Goal: Use online tool/utility: Use online tool/utility

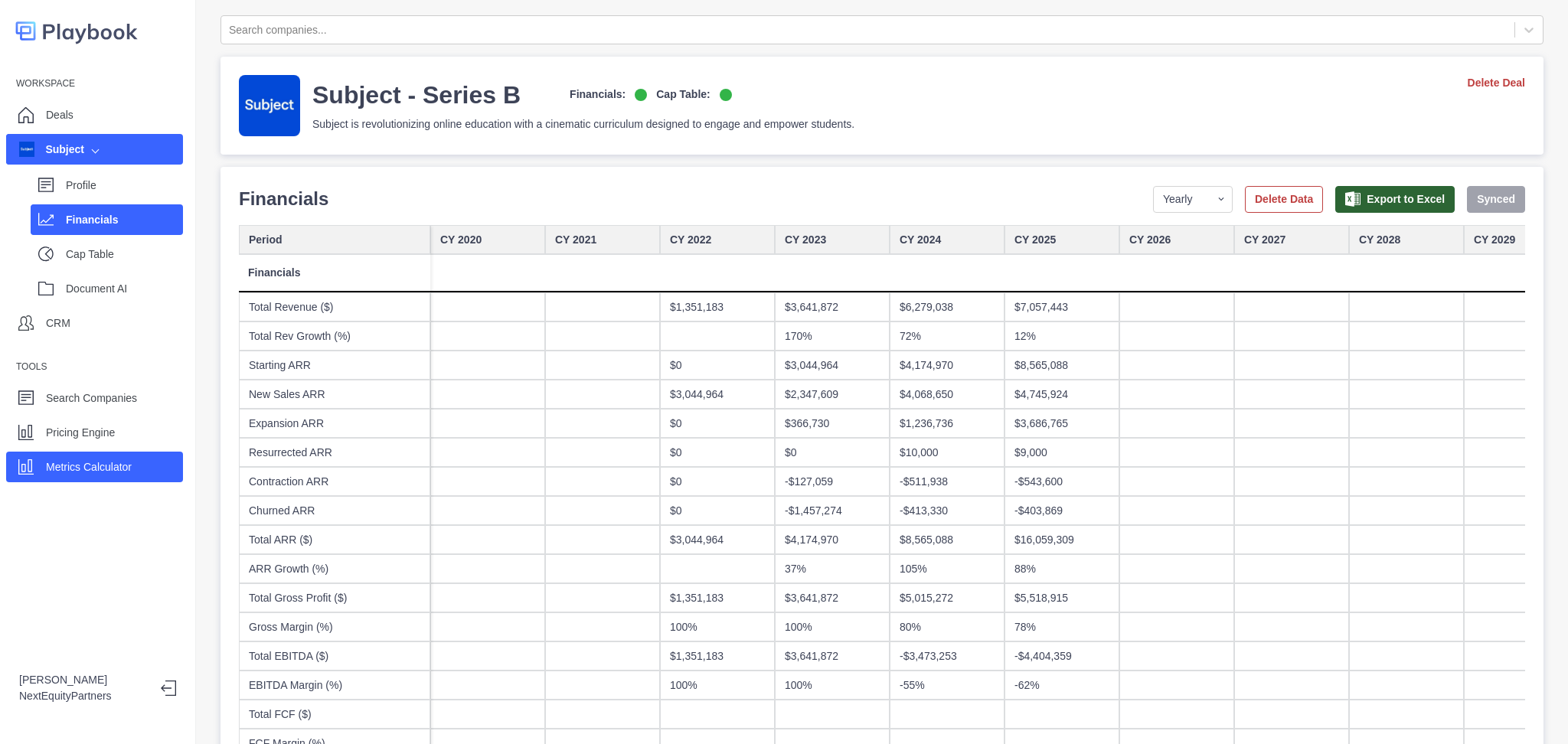
click at [99, 470] on p "Metrics Calculator" at bounding box center [88, 468] width 85 height 17
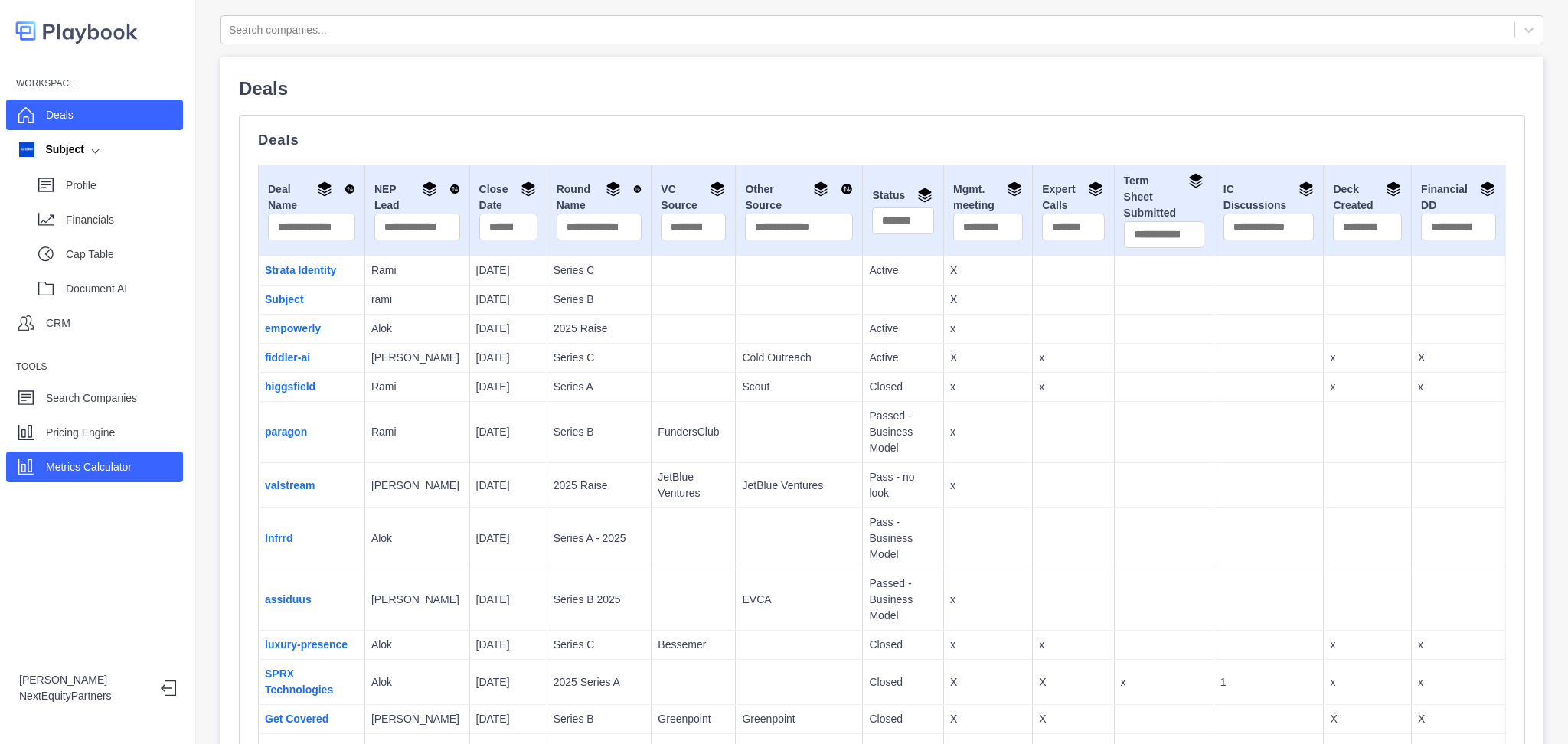
click at [77, 472] on p "Metrics Calculator" at bounding box center [88, 468] width 85 height 17
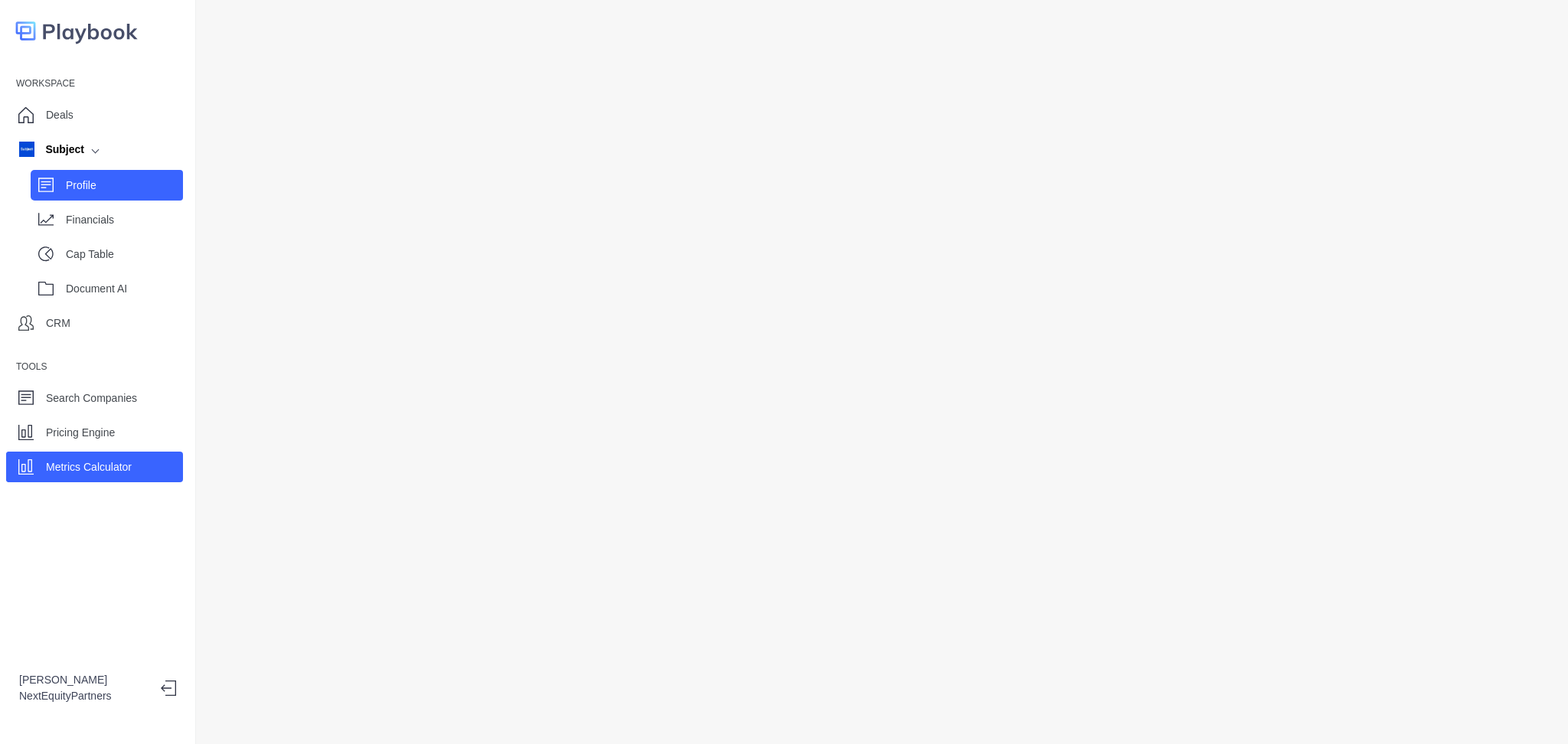
click at [54, 191] on div "Profile" at bounding box center [107, 185] width 152 height 30
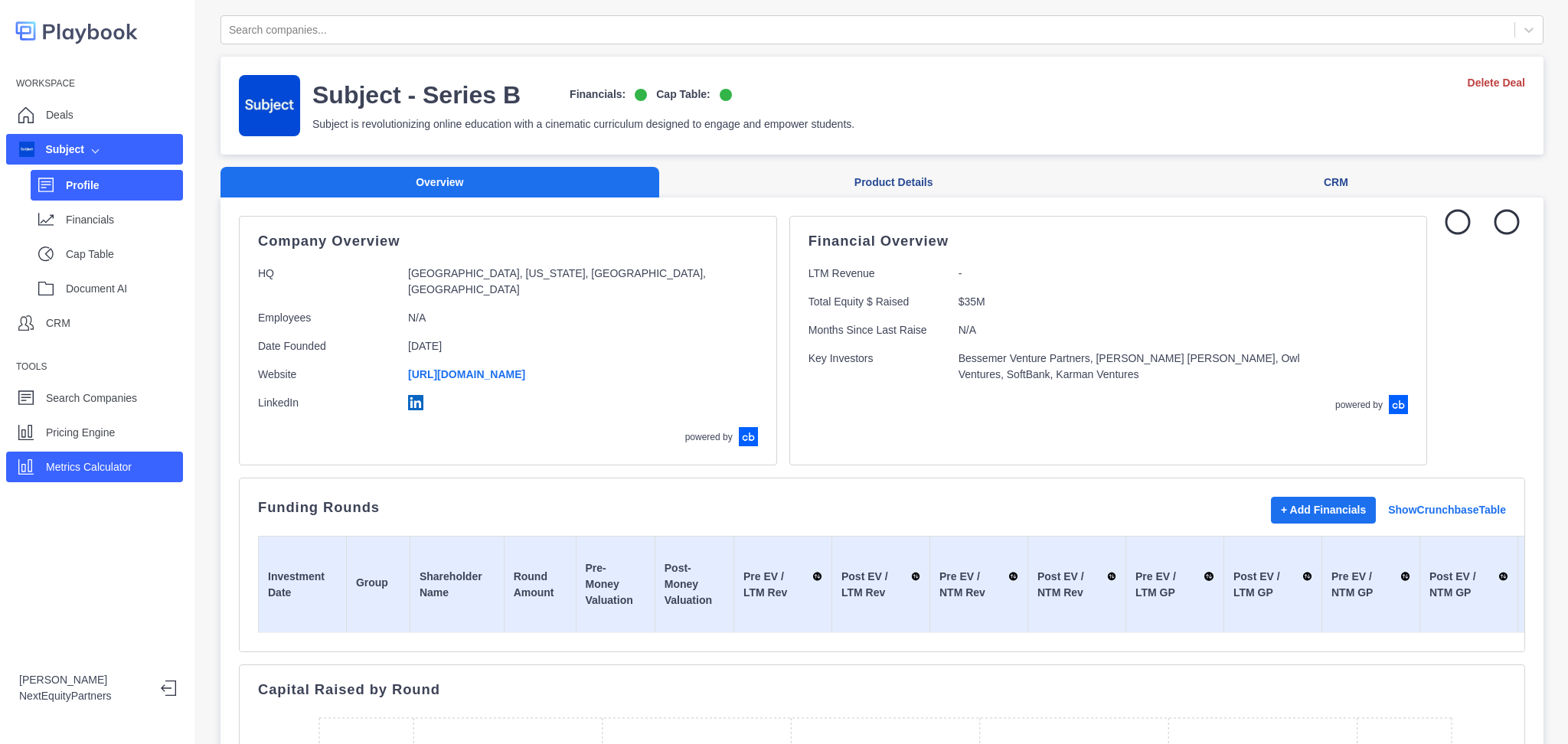
click at [54, 467] on p "Metrics Calculator" at bounding box center [88, 468] width 85 height 17
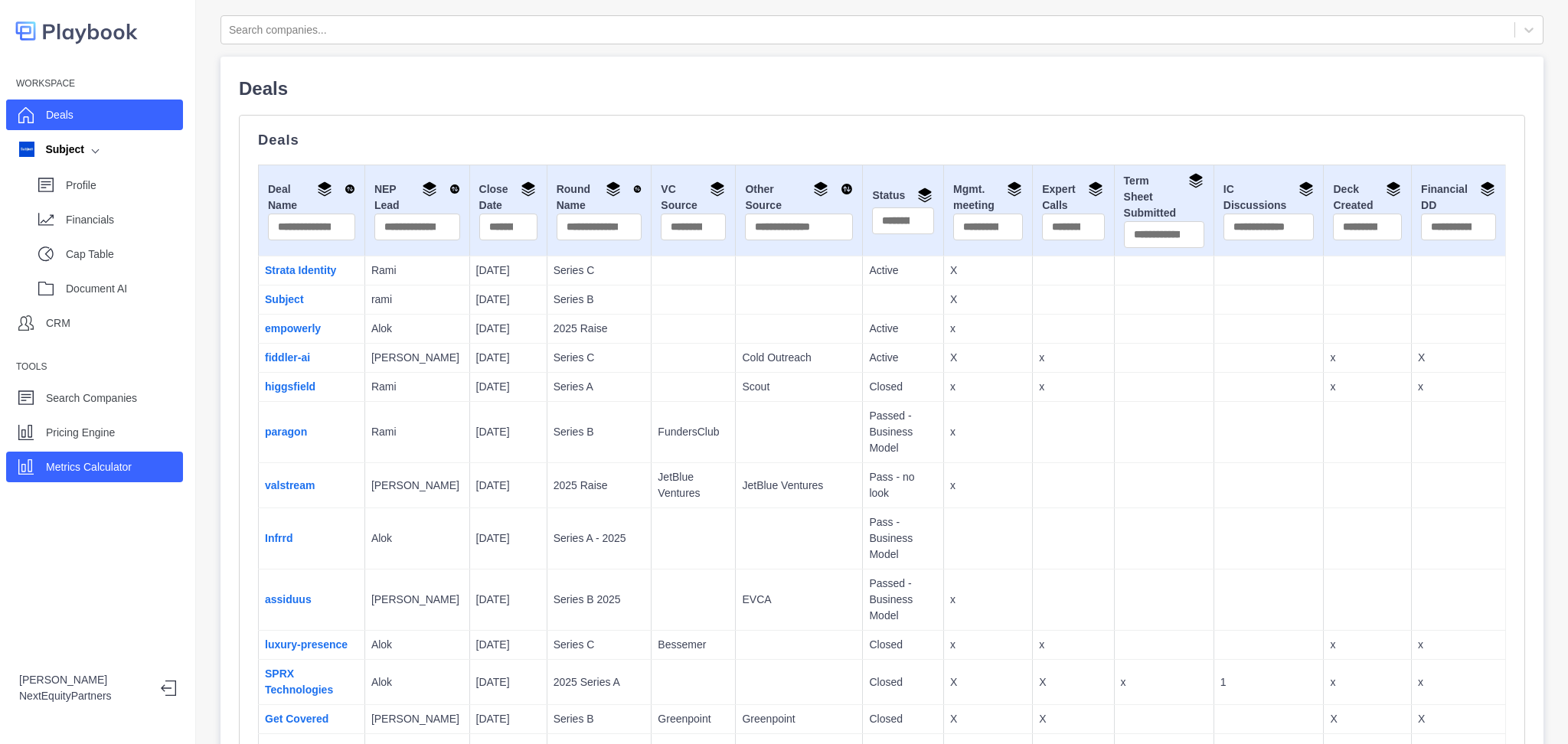
click at [126, 453] on div "Metrics Calculator" at bounding box center [95, 467] width 177 height 30
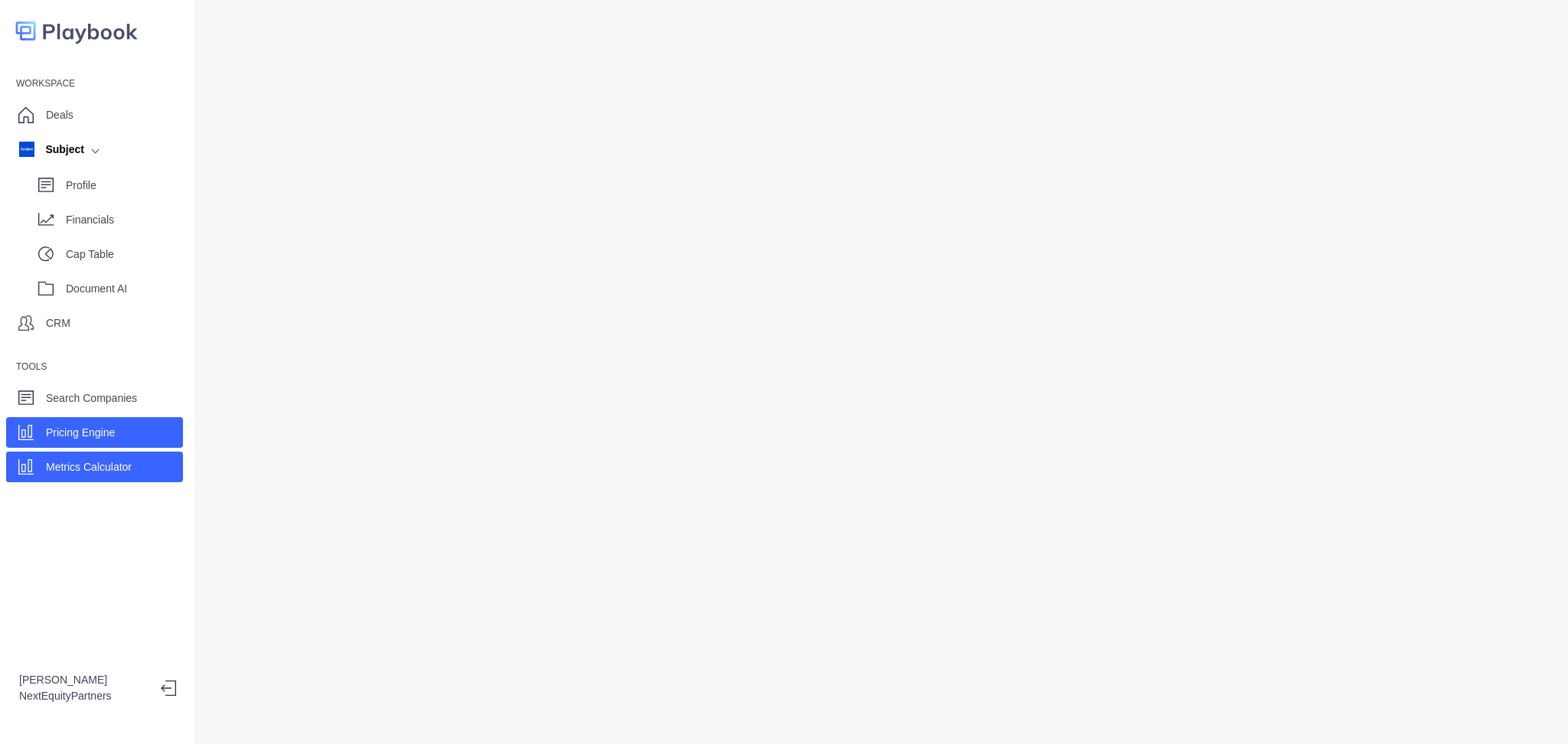
click at [93, 422] on div "Pricing Engine" at bounding box center [80, 432] width 69 height 23
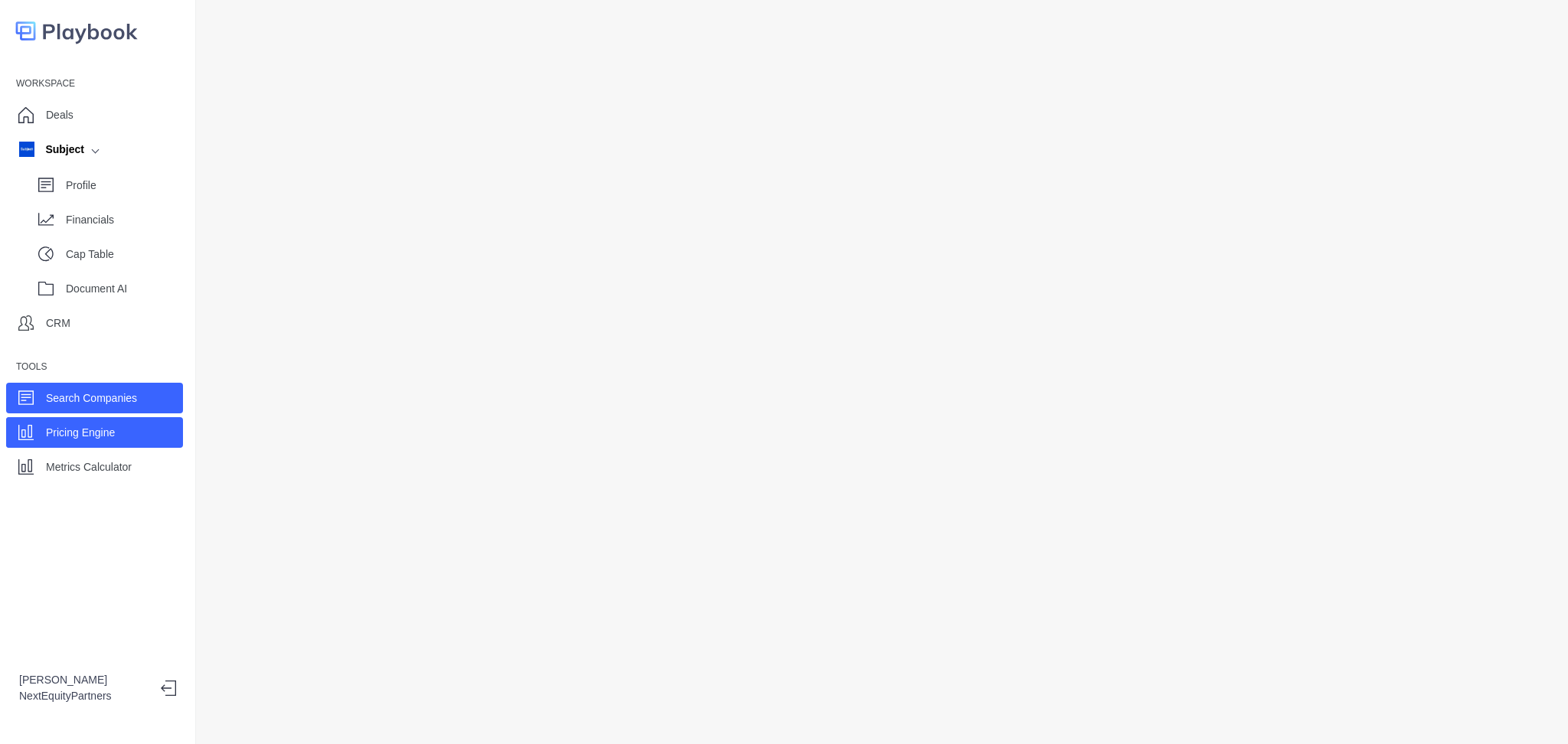
click at [96, 408] on div "Search Companies" at bounding box center [91, 398] width 91 height 23
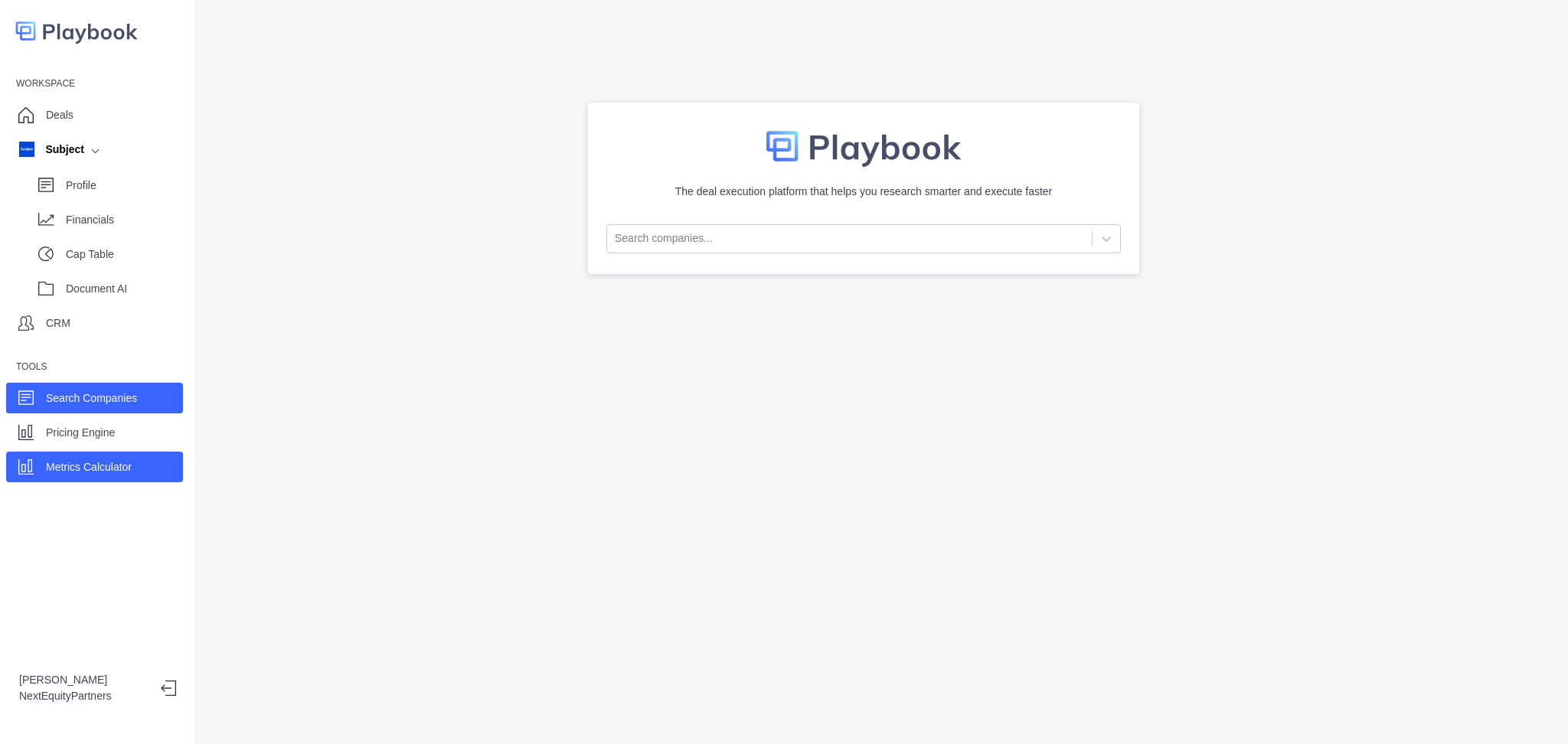
click at [85, 472] on p "Metrics Calculator" at bounding box center [88, 468] width 85 height 17
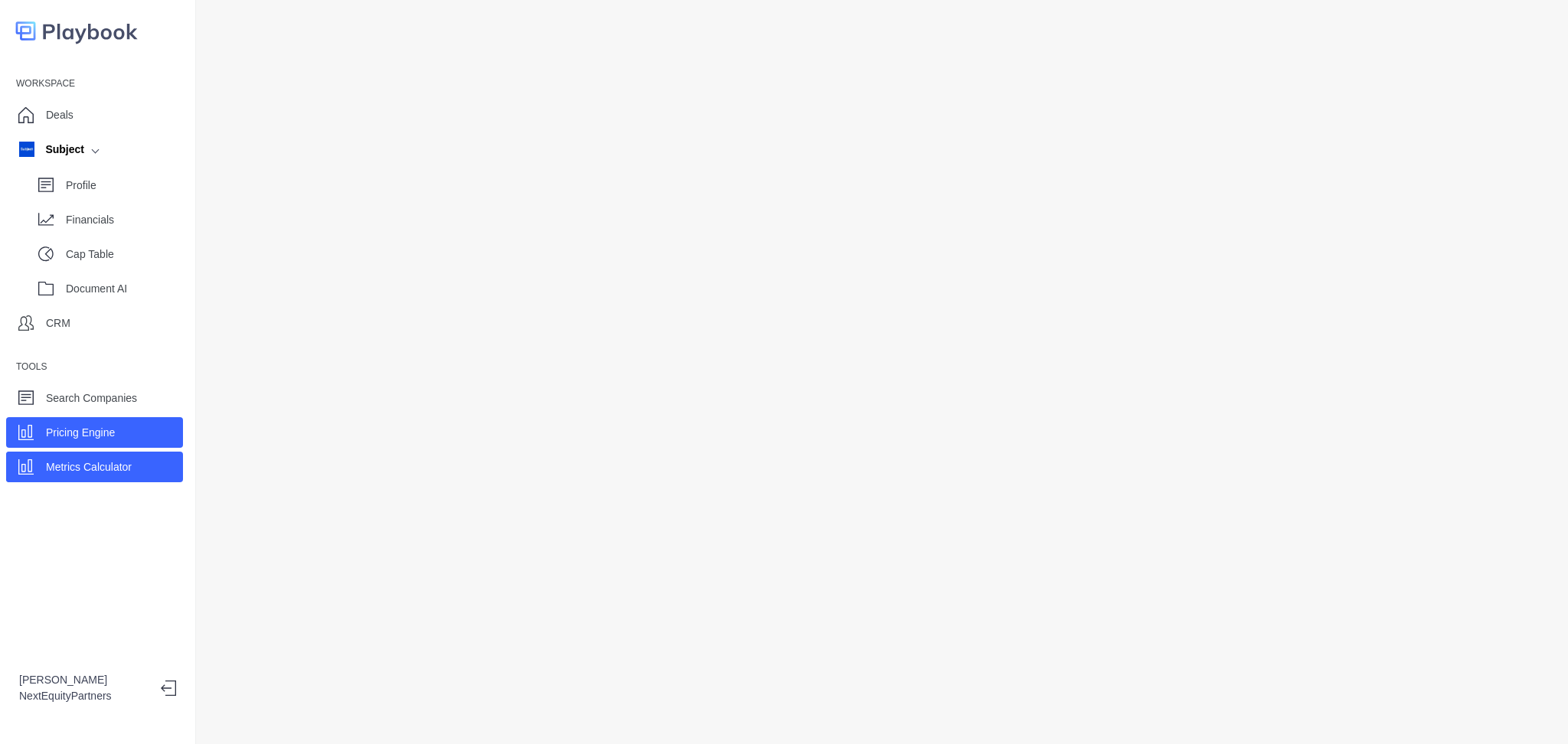
click at [131, 438] on div "Pricing Engine" at bounding box center [95, 432] width 177 height 30
click at [141, 472] on div "Metrics Calculator" at bounding box center [95, 467] width 177 height 30
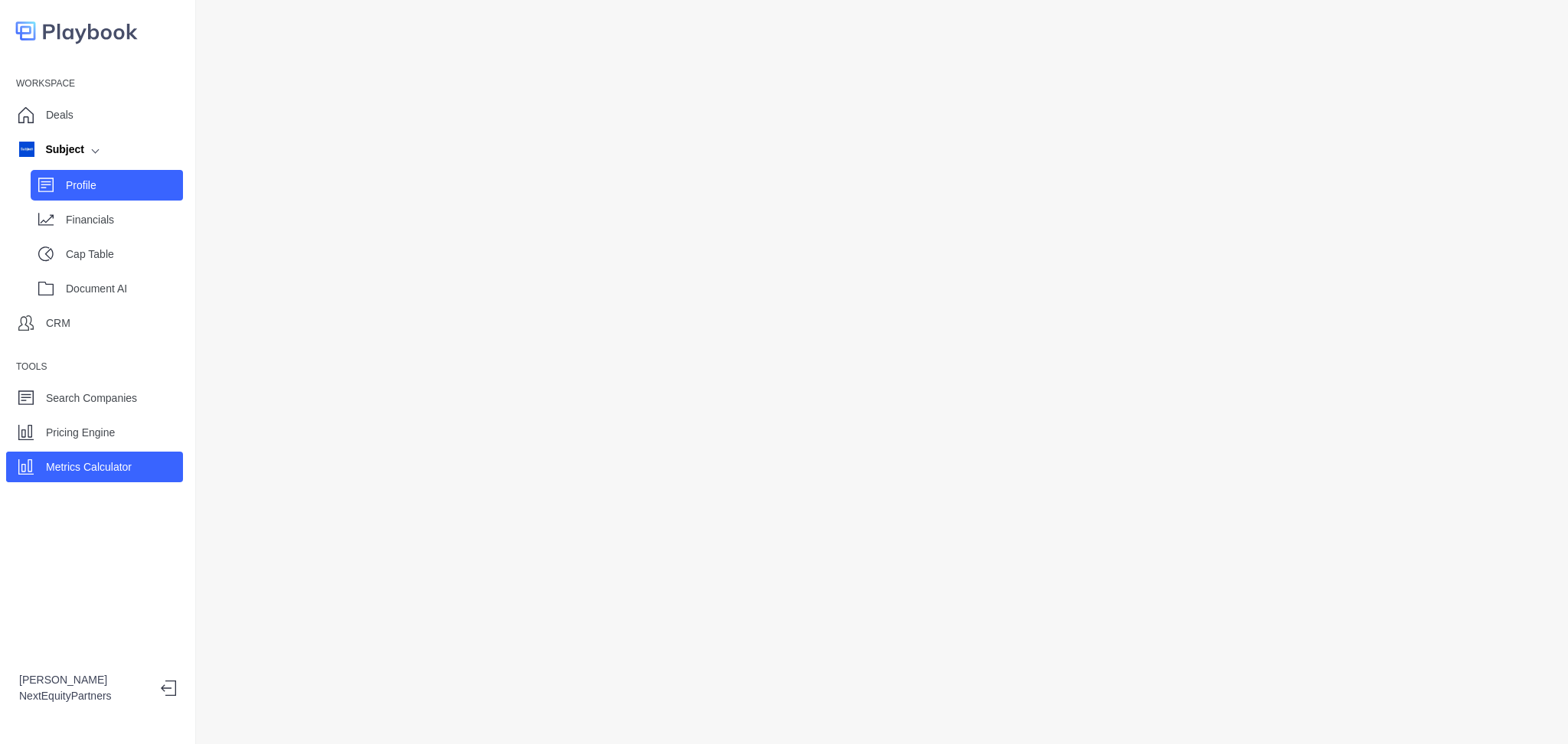
click at [64, 175] on div "Profile" at bounding box center [107, 185] width 152 height 30
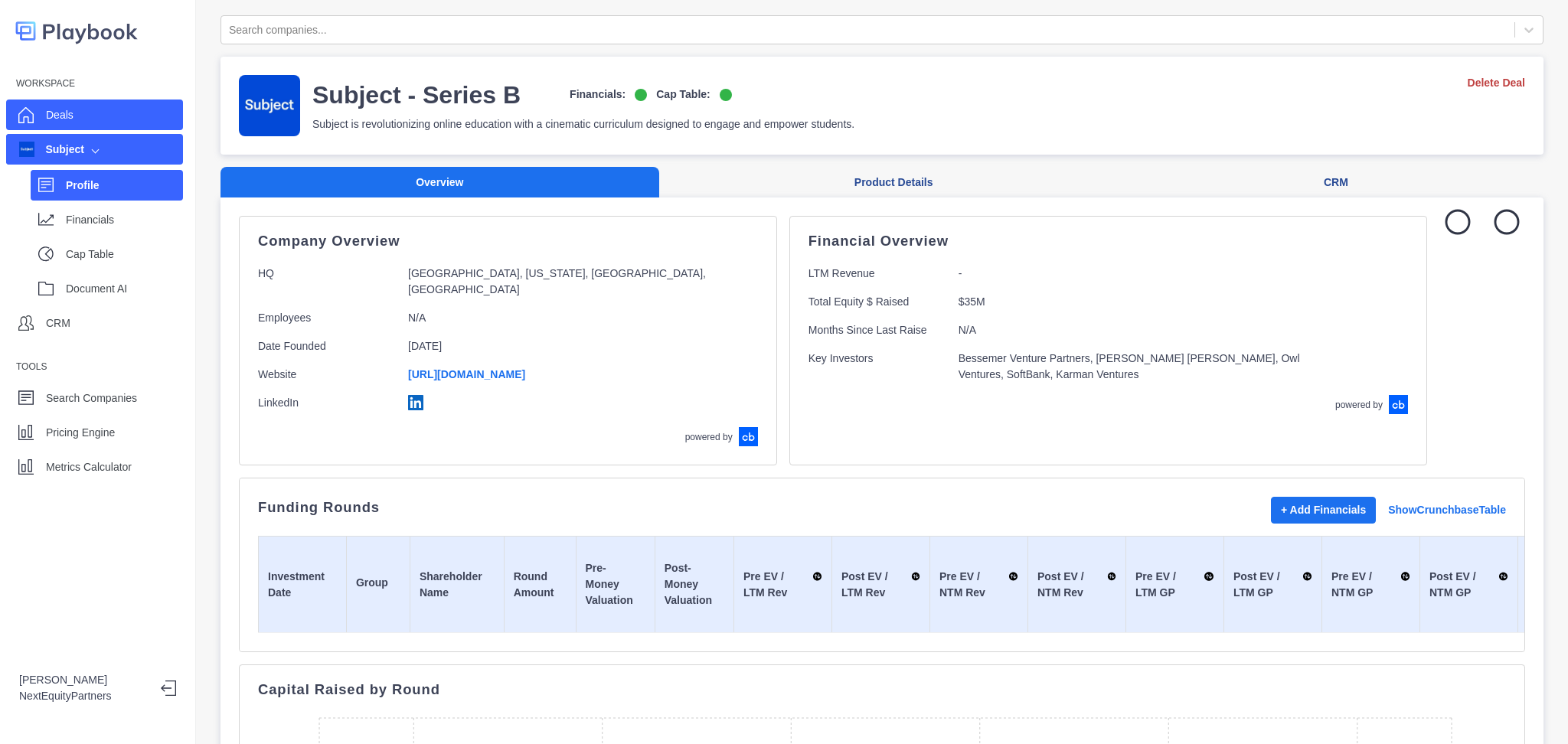
click at [72, 118] on p "Deals" at bounding box center [60, 116] width 28 height 17
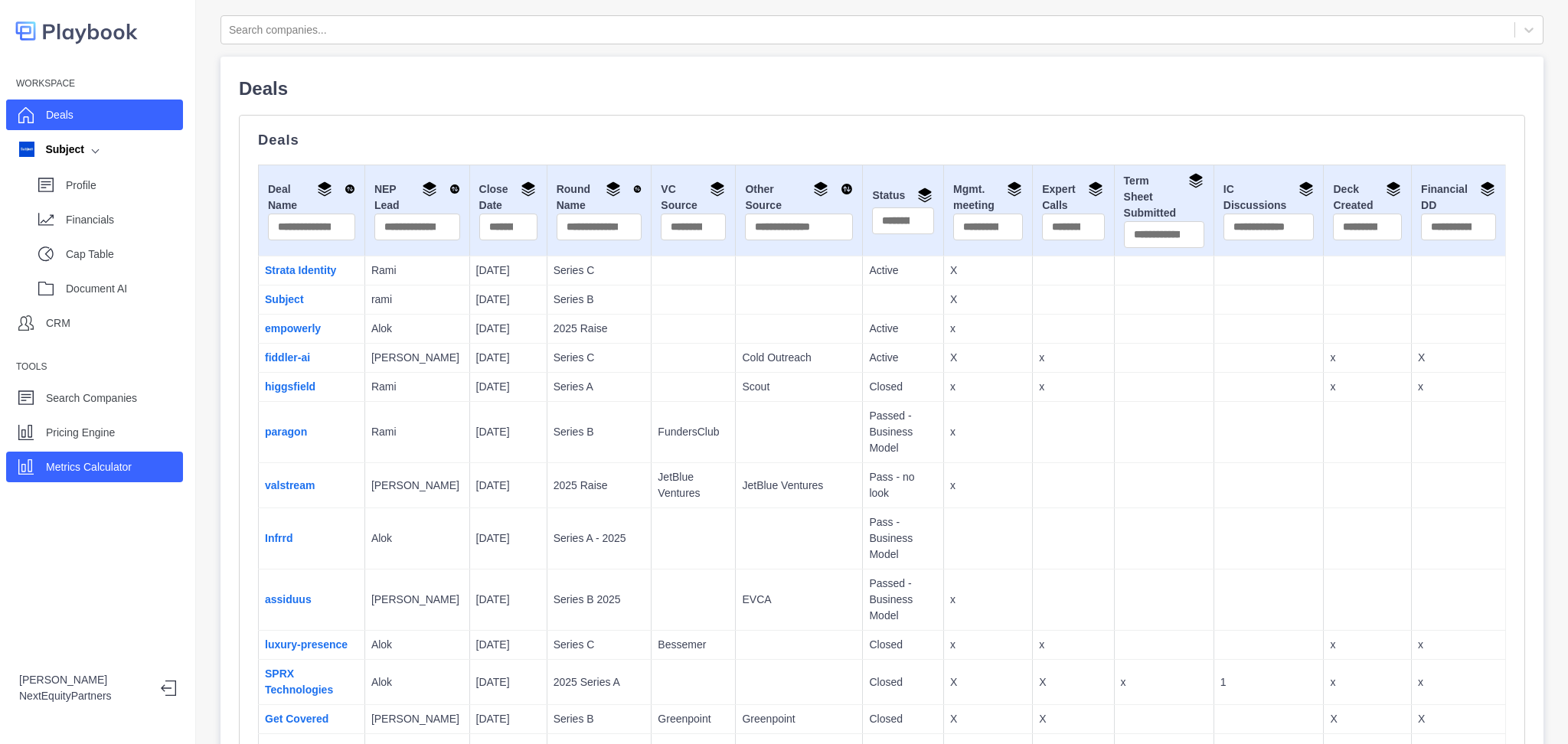
click at [143, 462] on div "Metrics Calculator" at bounding box center [95, 467] width 177 height 30
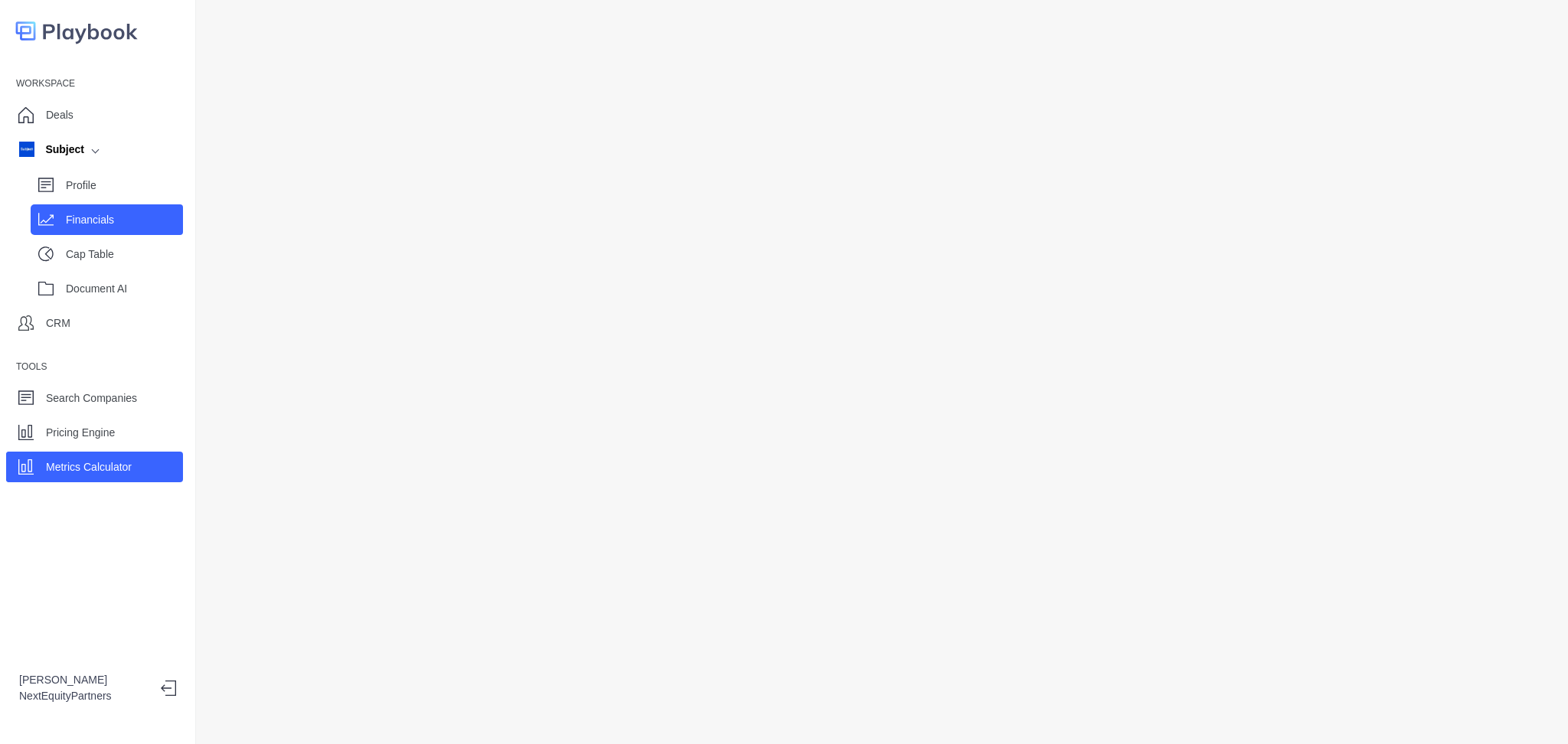
click at [154, 223] on p "Financials" at bounding box center [125, 220] width 118 height 17
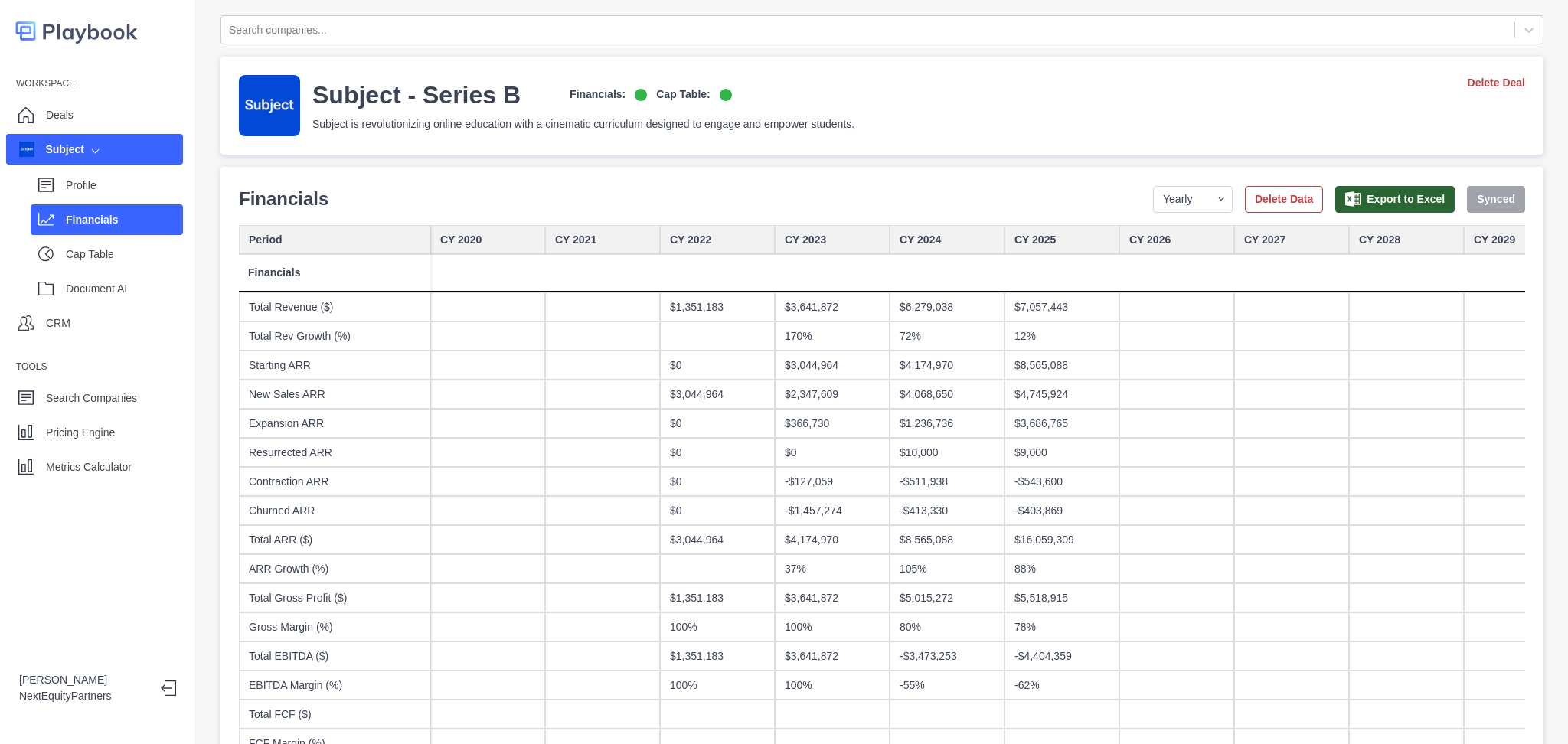
click at [331, 240] on div "Period" at bounding box center [334, 240] width 191 height 29
click at [1190, 211] on select "Yearly Quarterly Monthly NTM LTM" at bounding box center [1192, 199] width 80 height 27
click at [1181, 210] on select "Yearly Quarterly Monthly NTM LTM" at bounding box center [1192, 199] width 80 height 27
click at [765, 232] on div "CY 2022" at bounding box center [716, 240] width 115 height 29
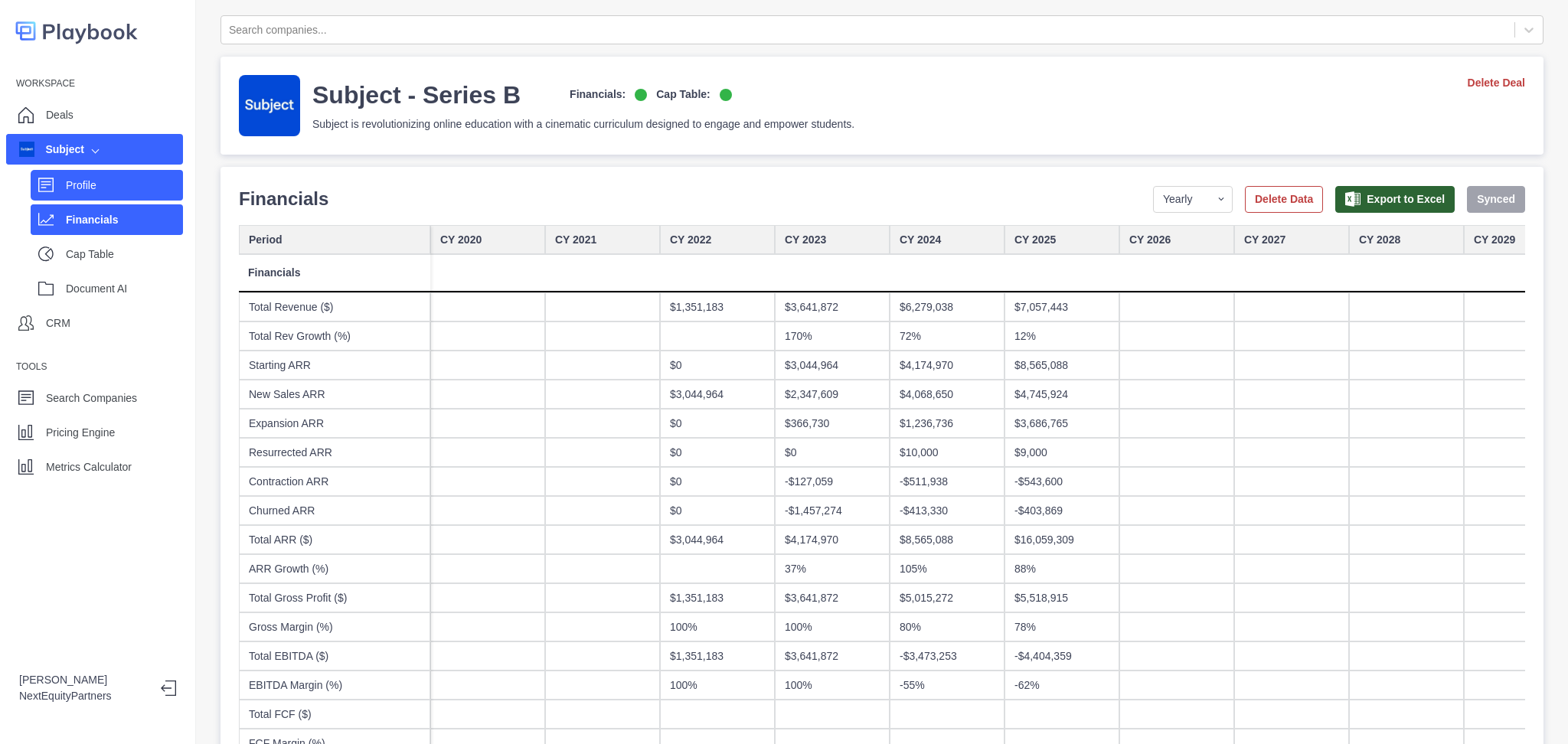
click at [143, 199] on div "Profile" at bounding box center [107, 185] width 152 height 30
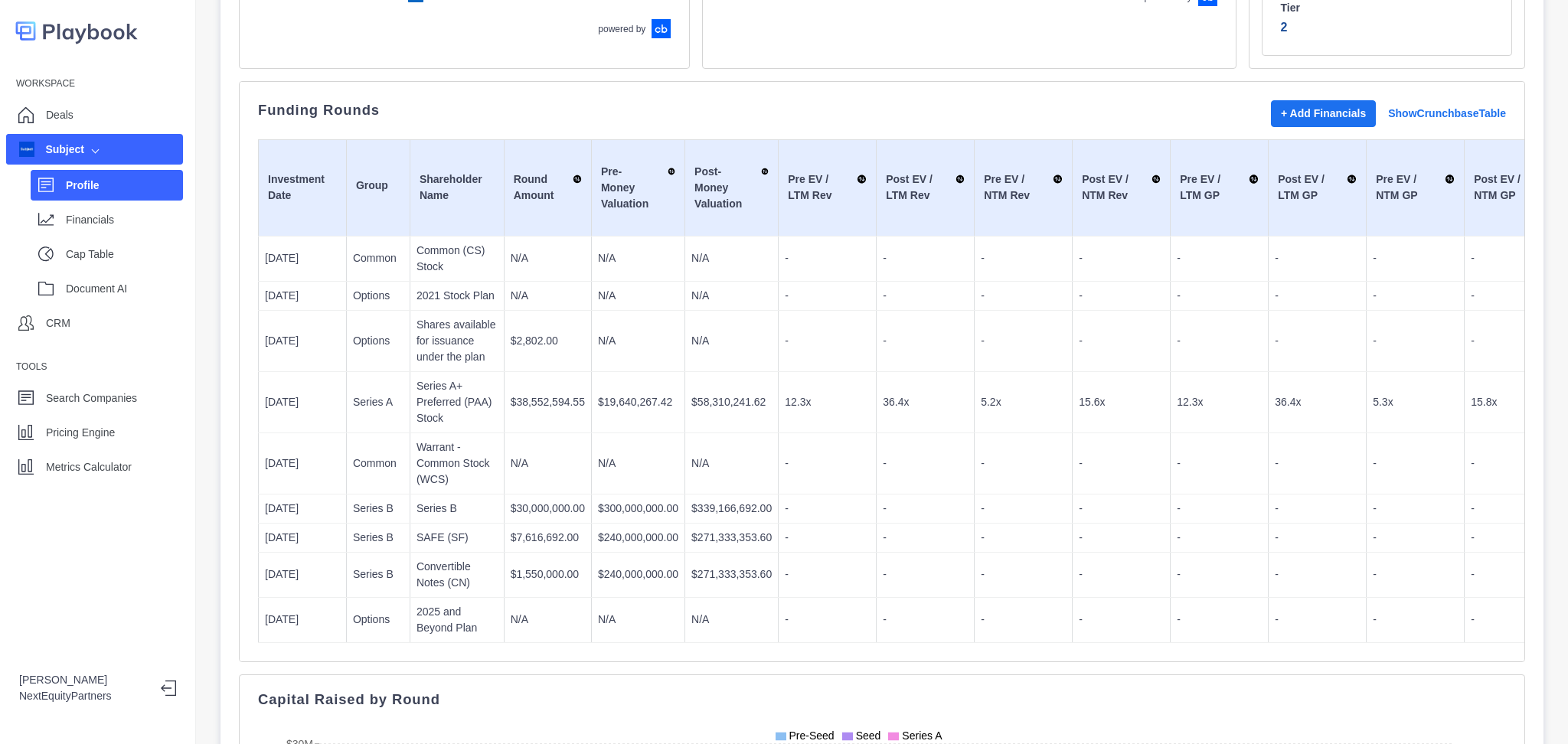
scroll to position [0, 510]
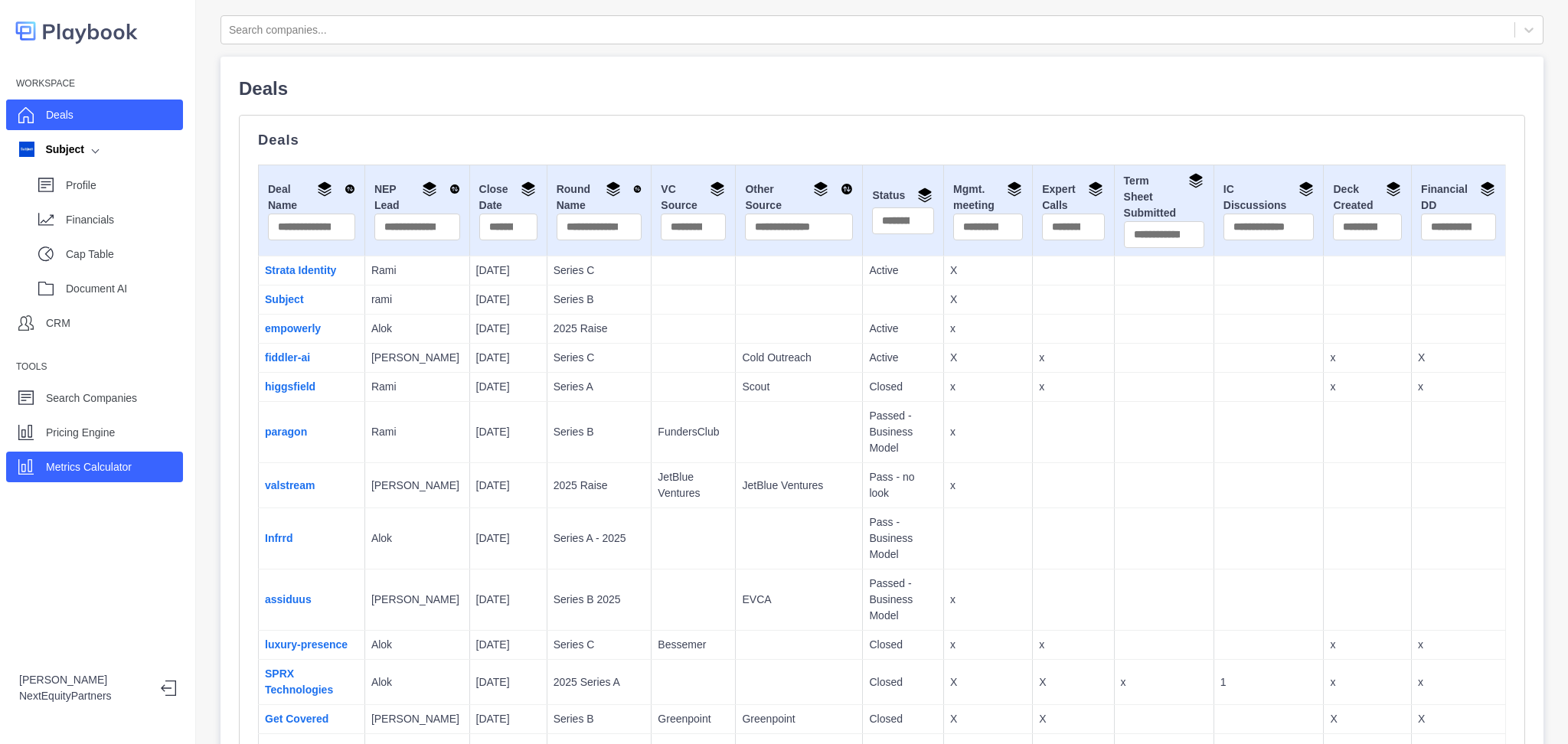
click at [117, 459] on p "Metrics Calculator" at bounding box center [88, 468] width 85 height 17
click at [63, 479] on div "Metrics Calculator" at bounding box center [95, 467] width 177 height 30
click at [129, 469] on p "Metrics Calculator" at bounding box center [88, 468] width 85 height 17
